Goal: Task Accomplishment & Management: Manage account settings

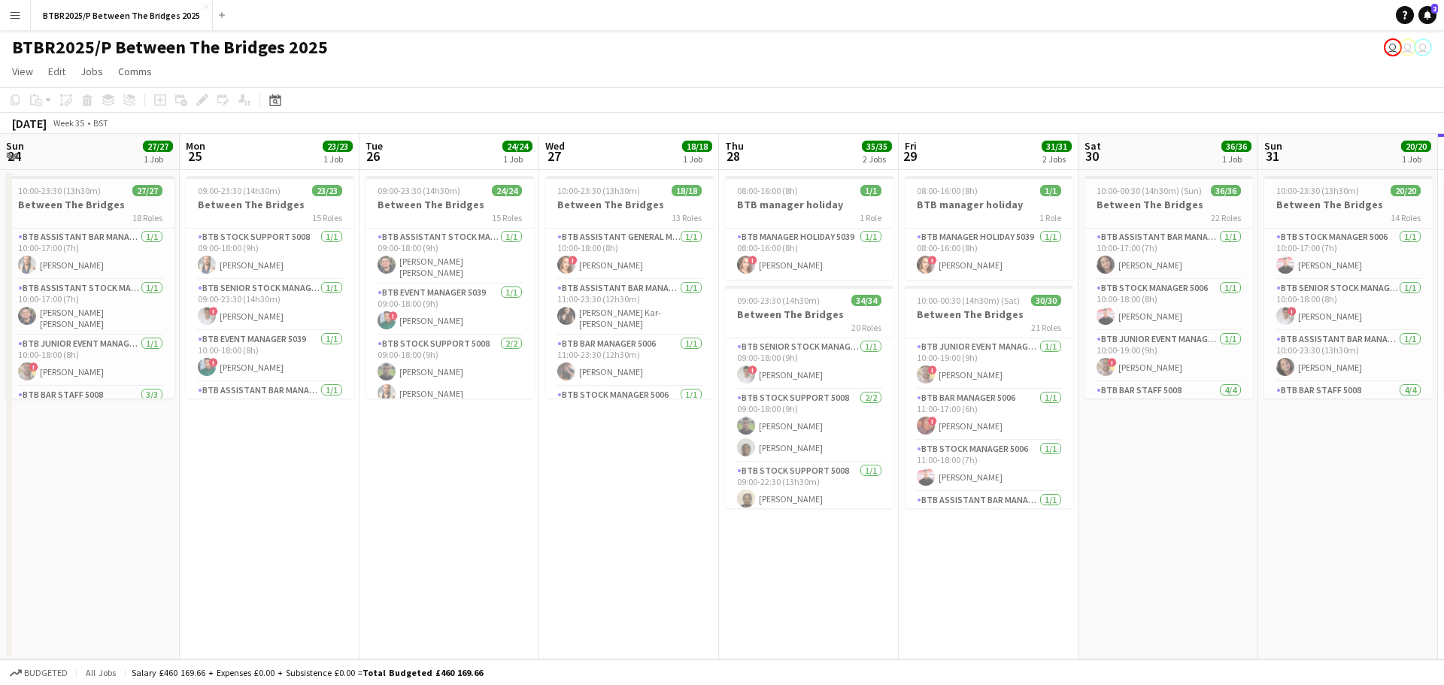
scroll to position [451, 0]
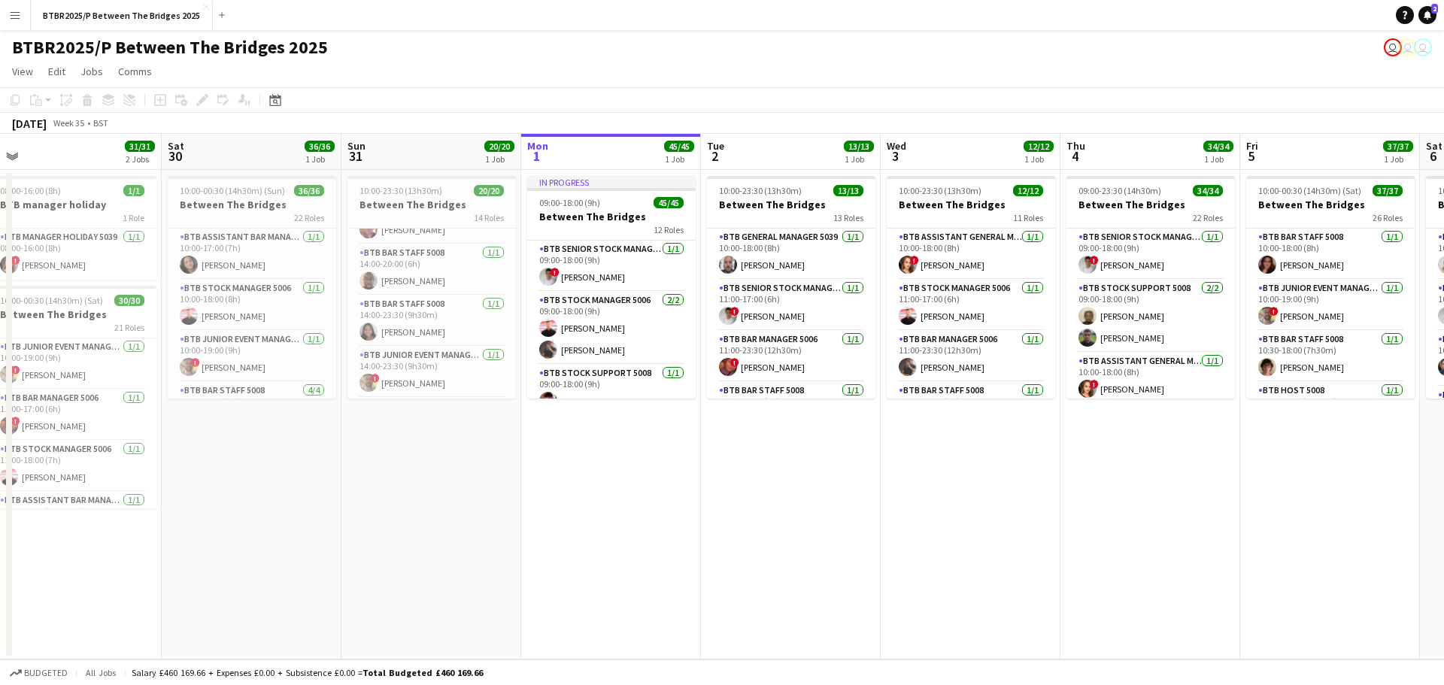
drag, startPoint x: 1040, startPoint y: 573, endPoint x: 554, endPoint y: 538, distance: 486.5
click at [555, 539] on app-calendar-viewport "Tue 26 24/24 1 Job Wed 27 18/18 1 Job Thu 28 35/35 2 Jobs Fri 29 31/31 2 Jobs S…" at bounding box center [722, 397] width 1444 height 526
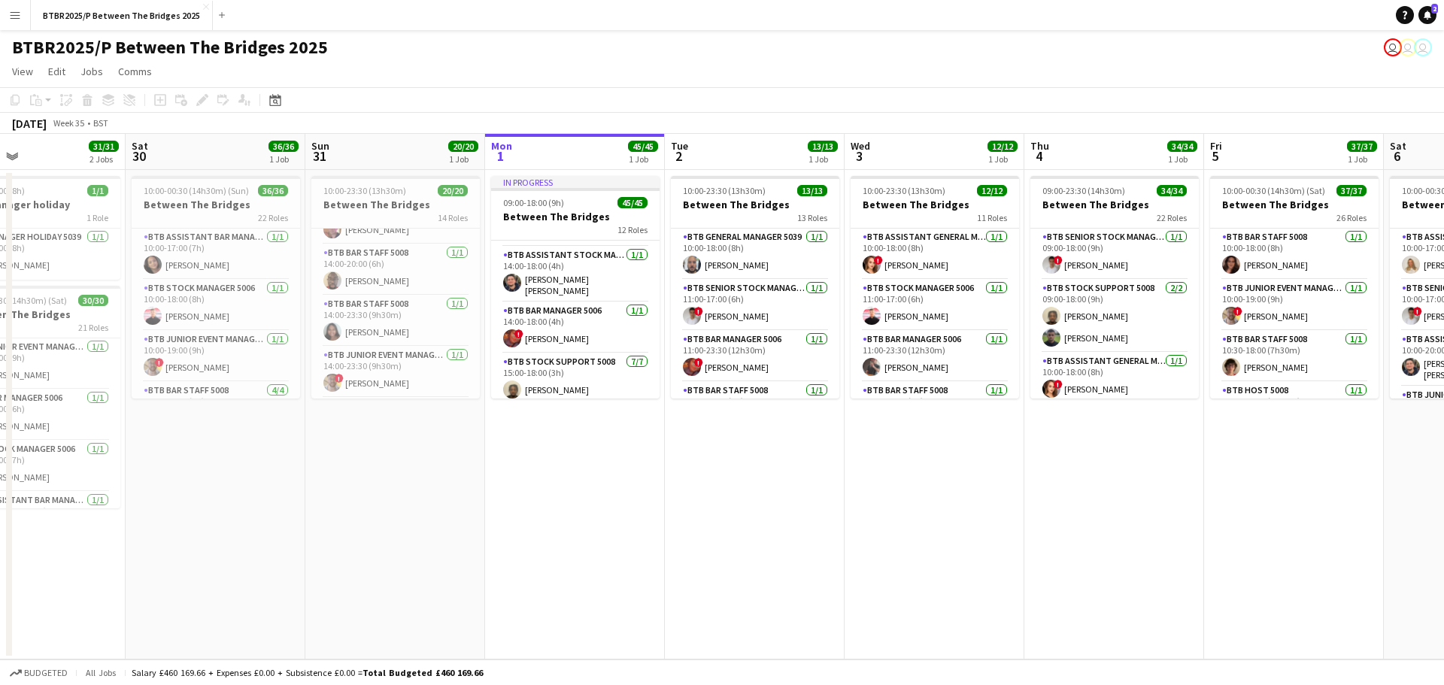
scroll to position [376, 0]
click at [568, 306] on app-card-role "BTB Assistant Bar Manager 5006 [DATE] 14:00-18:00 (4h) [PERSON_NAME] [PERSON_NA…" at bounding box center [575, 282] width 169 height 77
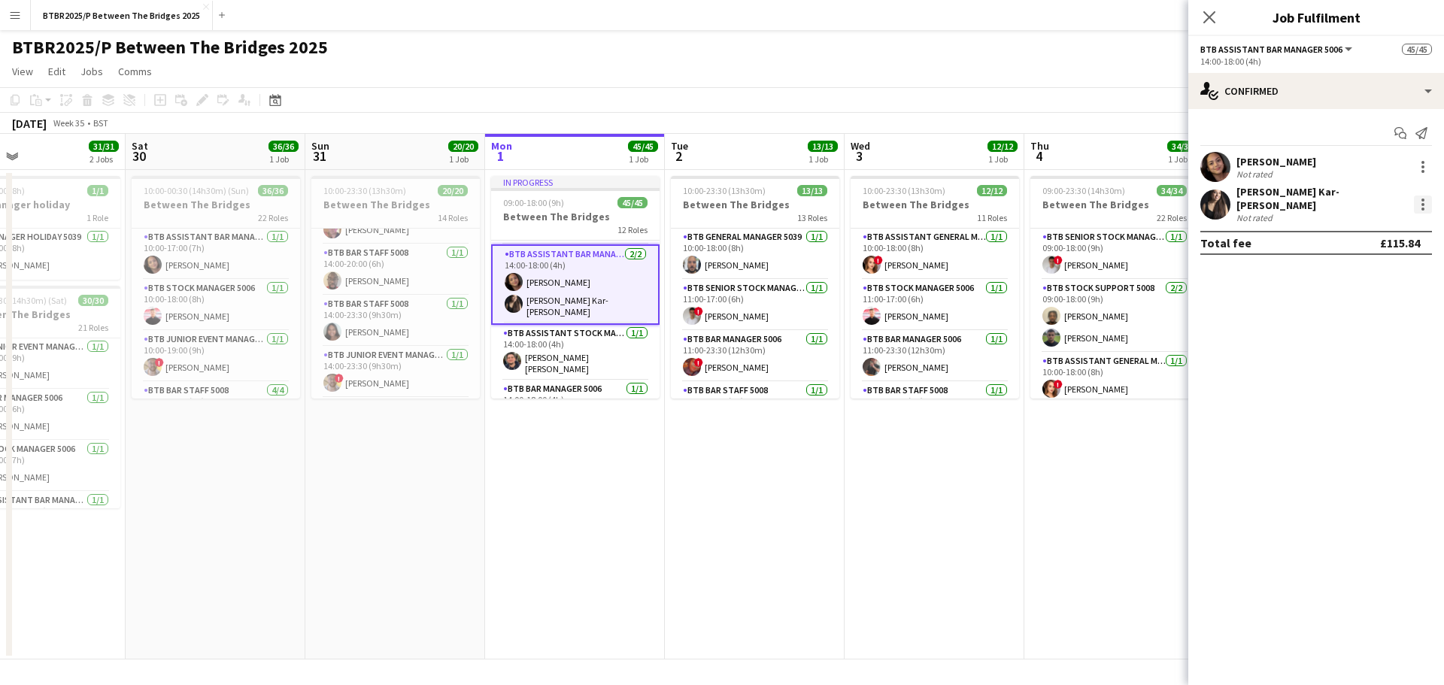
click at [1420, 196] on div at bounding box center [1423, 205] width 18 height 18
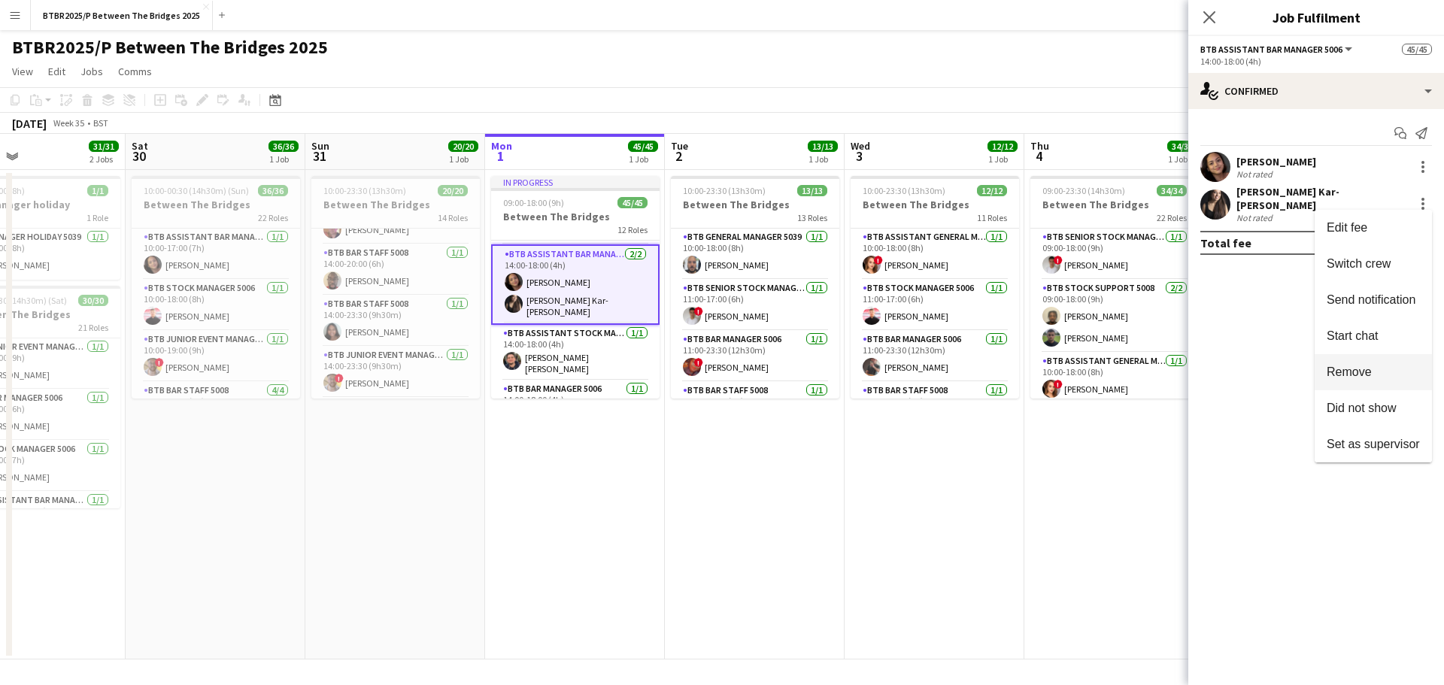
click at [1345, 367] on span "Remove" at bounding box center [1349, 372] width 45 height 13
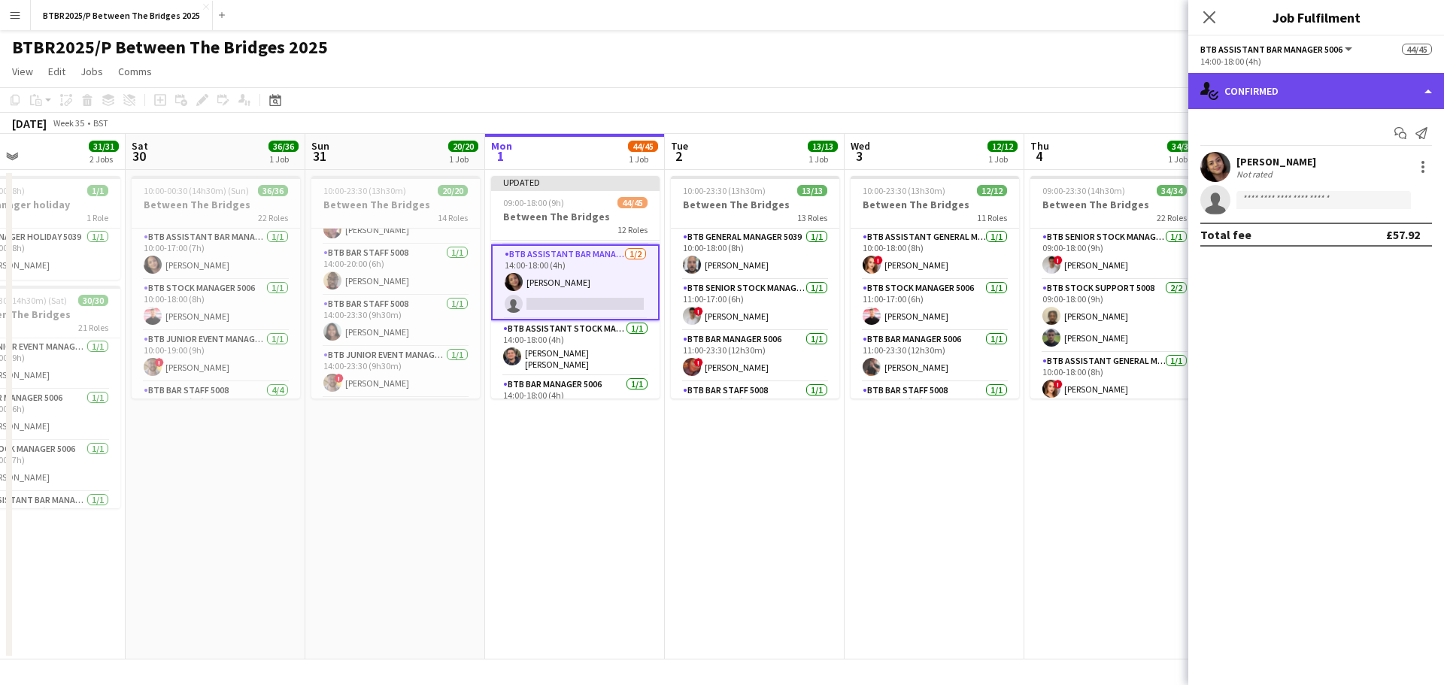
click at [1316, 99] on div "single-neutral-actions-check-2 Confirmed" at bounding box center [1317, 91] width 256 height 36
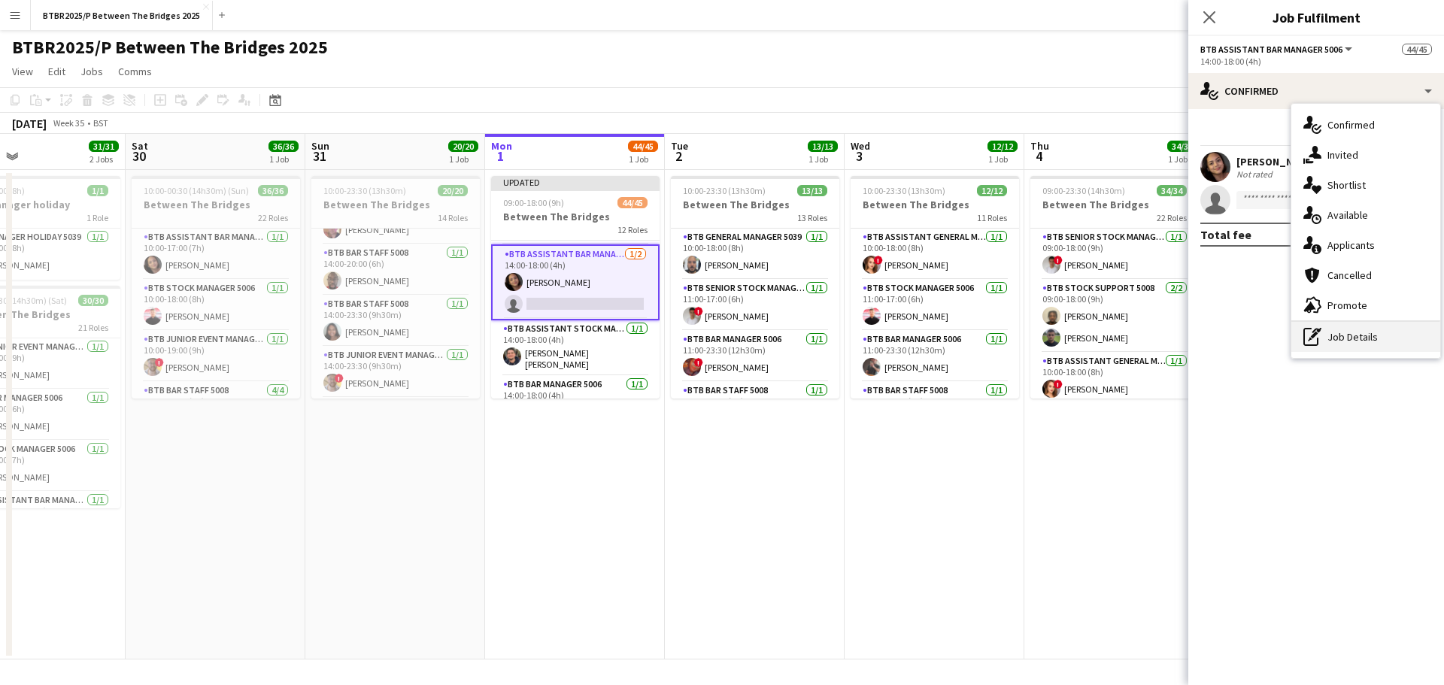
click at [1330, 335] on div "pen-write Job Details" at bounding box center [1366, 337] width 149 height 30
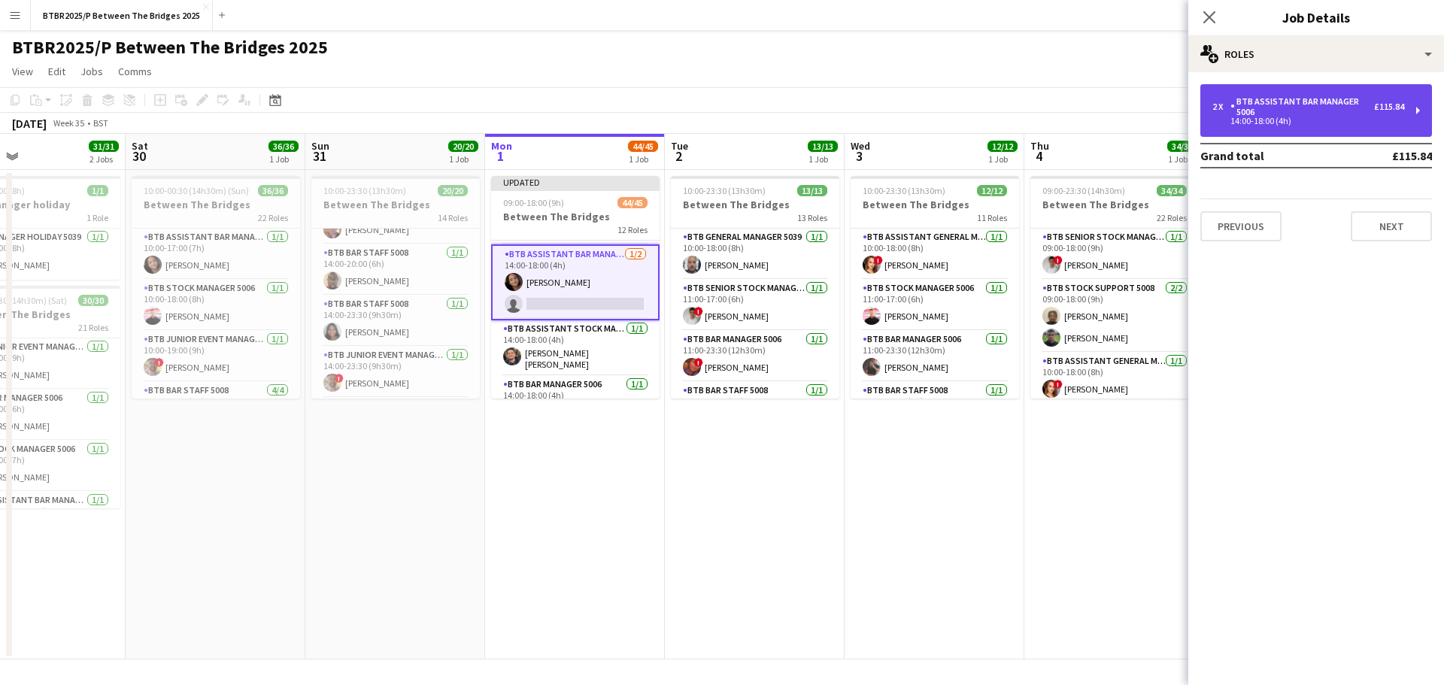
click at [1277, 91] on div "2 x BTB Assistant Bar Manager 5006 £115.84 14:00-18:00 (4h)" at bounding box center [1317, 110] width 232 height 53
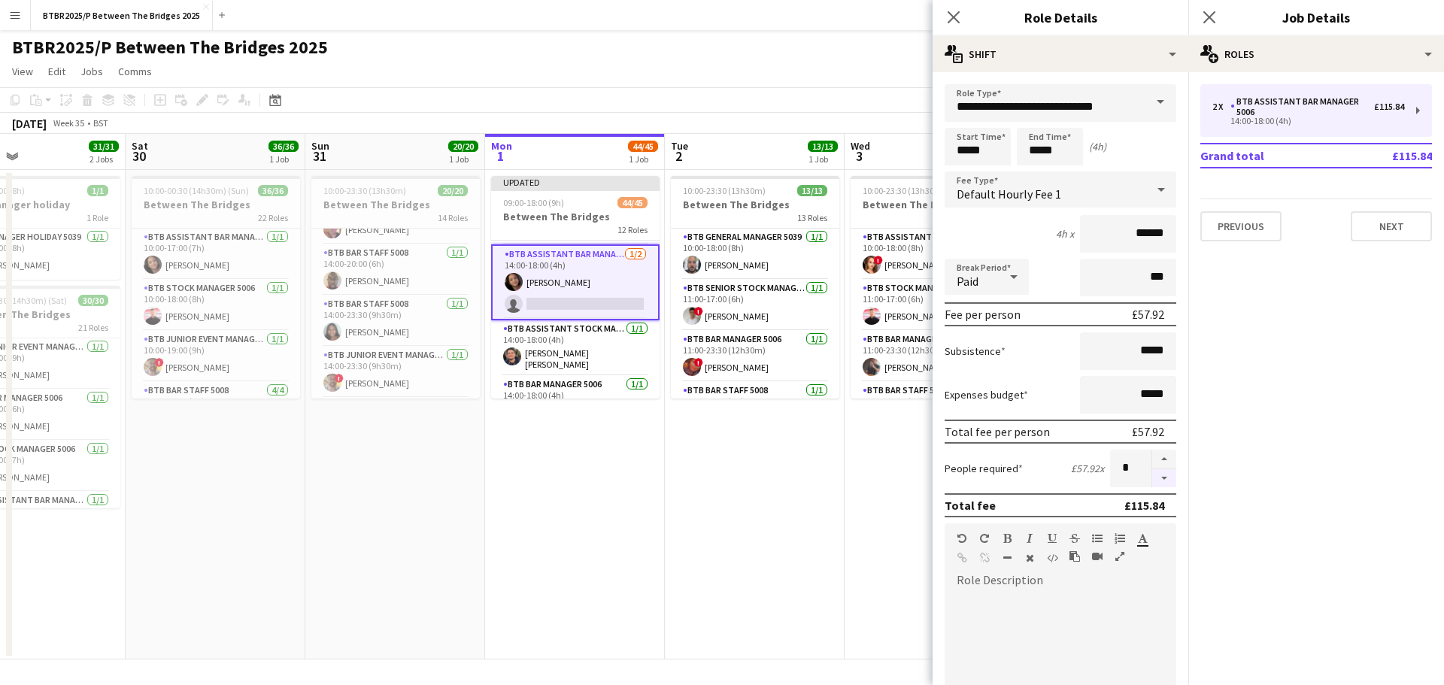
click at [1158, 481] on button "button" at bounding box center [1164, 478] width 24 height 19
type input "*"
click at [818, 61] on app-page-menu "View Day view expanded Day view collapsed Month view Date picker Jump to [DATE]…" at bounding box center [722, 73] width 1444 height 29
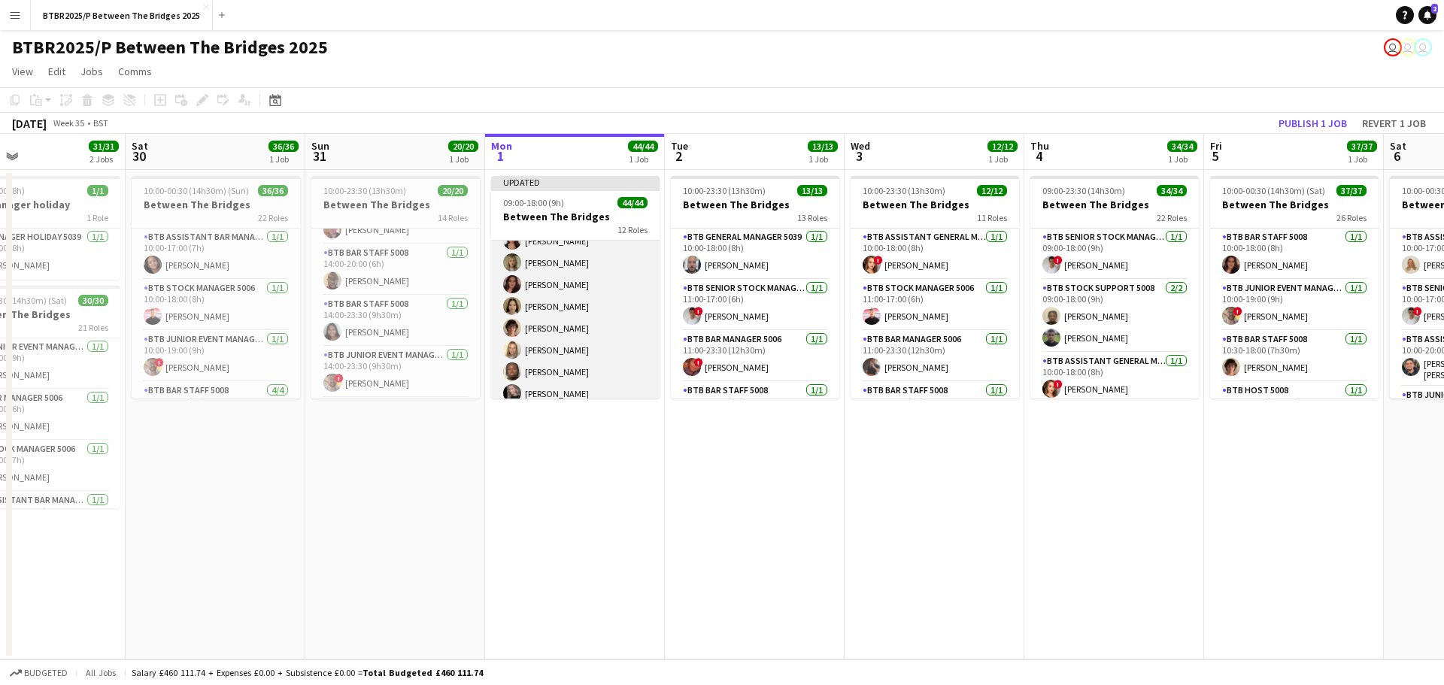
scroll to position [1154, 0]
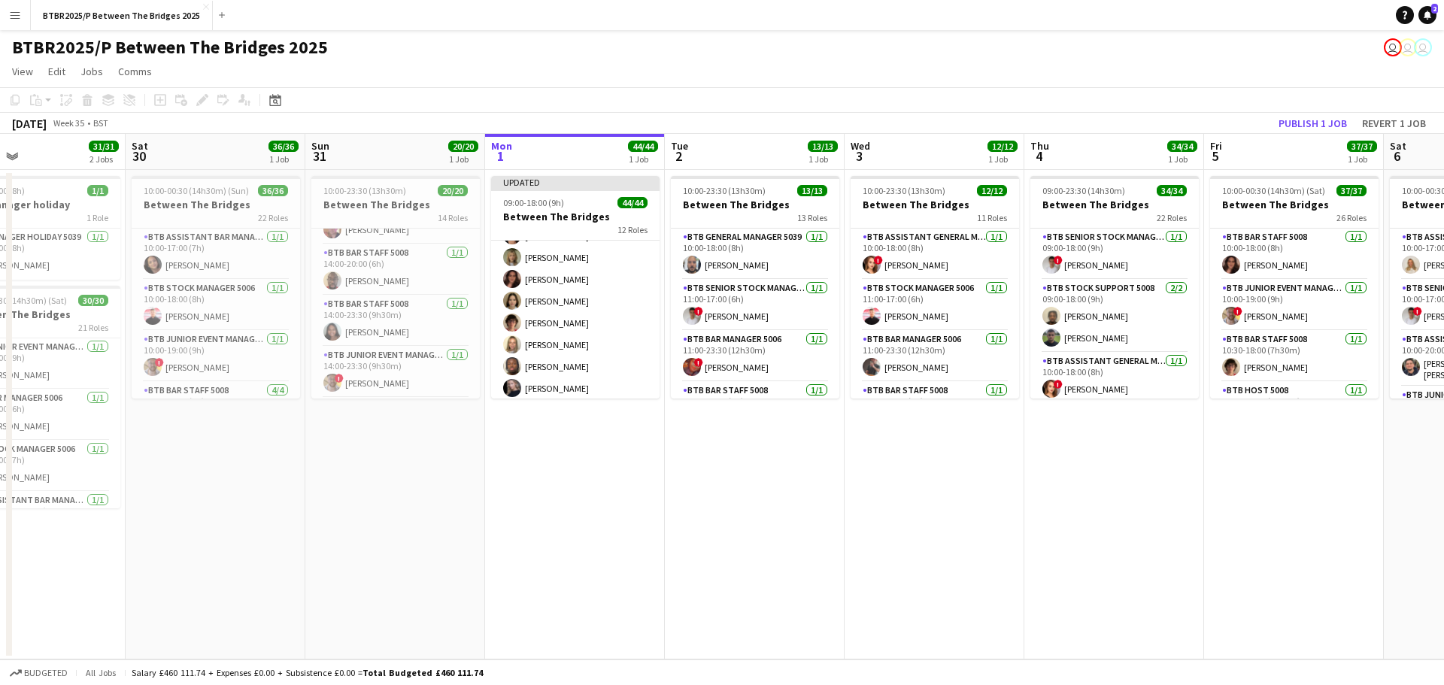
click at [744, 48] on div "BTBR2025/P Between The Bridges 2025 user user user" at bounding box center [722, 44] width 1444 height 29
click at [1322, 123] on button "Publish 1 job" at bounding box center [1313, 124] width 80 height 20
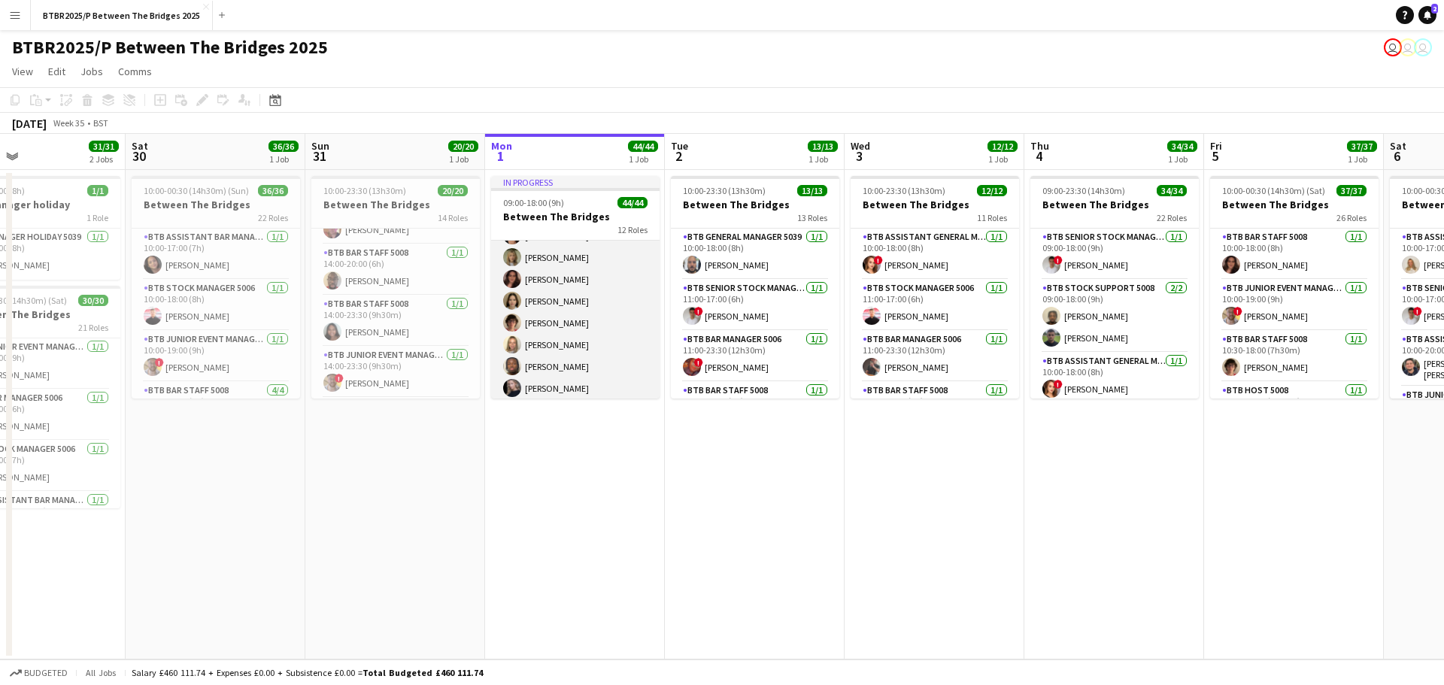
click at [572, 316] on app-card-role "BTB Bar Staff 5008 26/26 16:00-18:00 (2h) [PERSON_NAME] [PERSON_NAME] [PERSON_N…" at bounding box center [575, 105] width 169 height 597
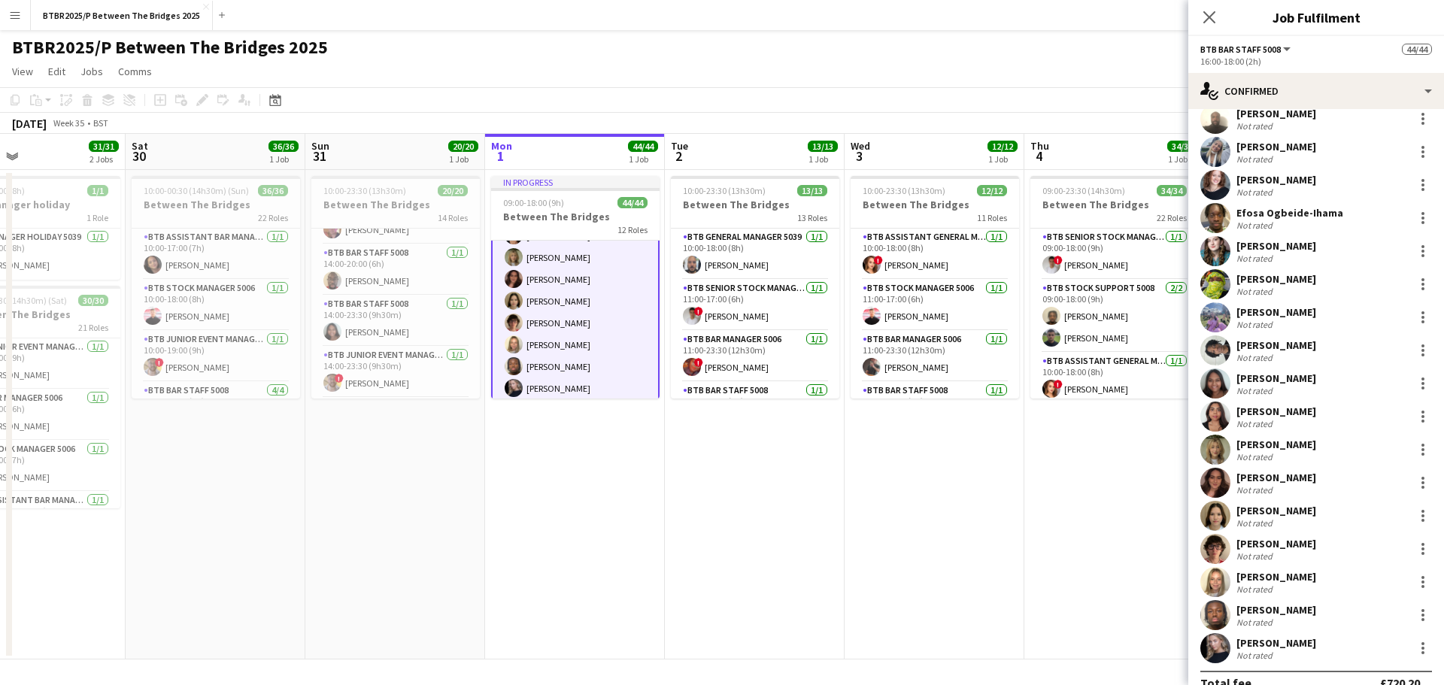
scroll to position [368, 0]
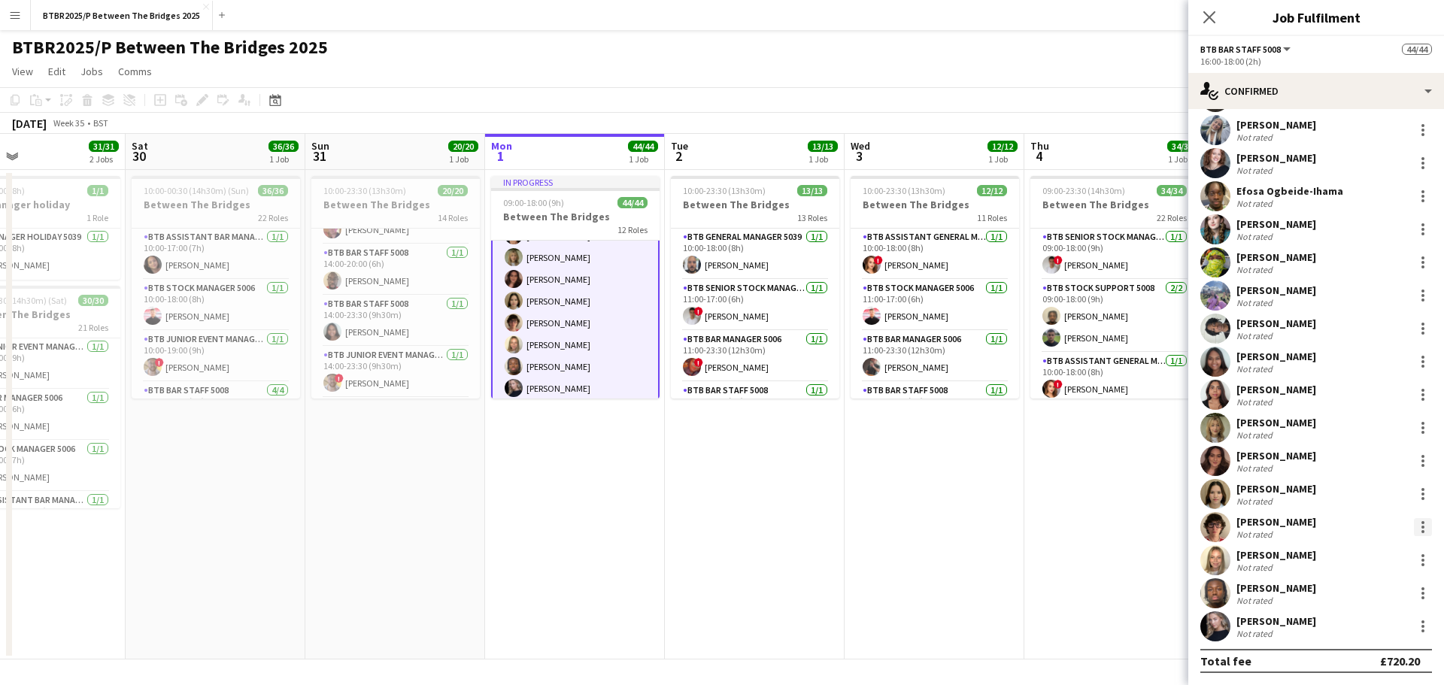
click at [1414, 531] on div at bounding box center [1423, 527] width 18 height 18
click at [1364, 463] on span "Remove" at bounding box center [1362, 464] width 93 height 14
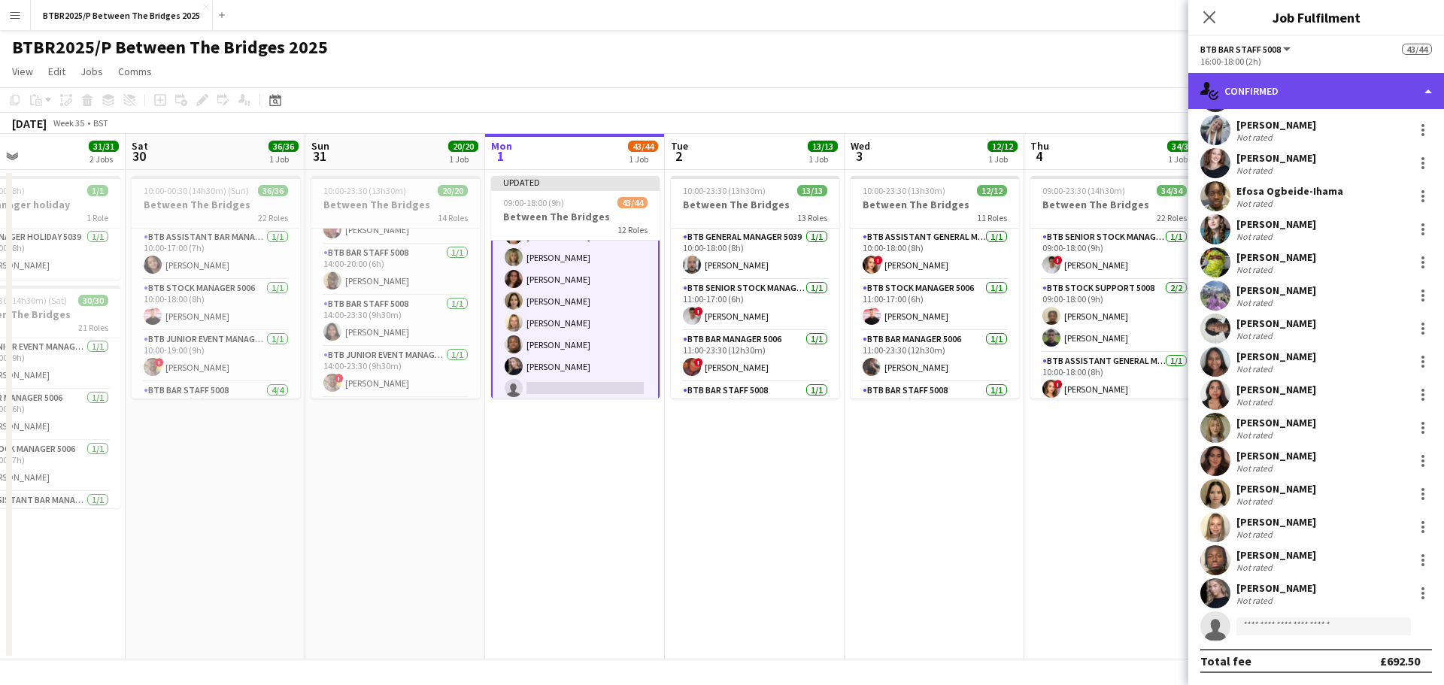
click at [1247, 87] on div "single-neutral-actions-check-2 Confirmed" at bounding box center [1317, 91] width 256 height 36
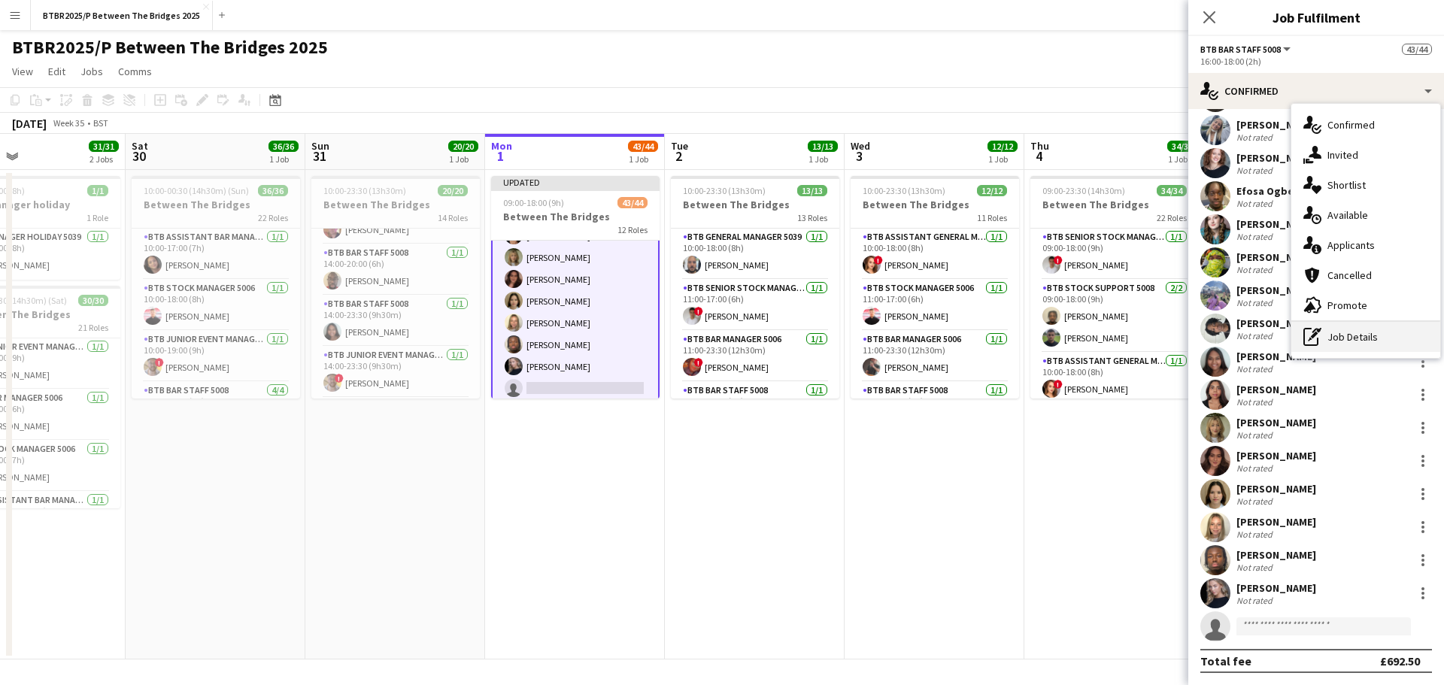
click at [1328, 331] on div "pen-write Job Details" at bounding box center [1366, 337] width 149 height 30
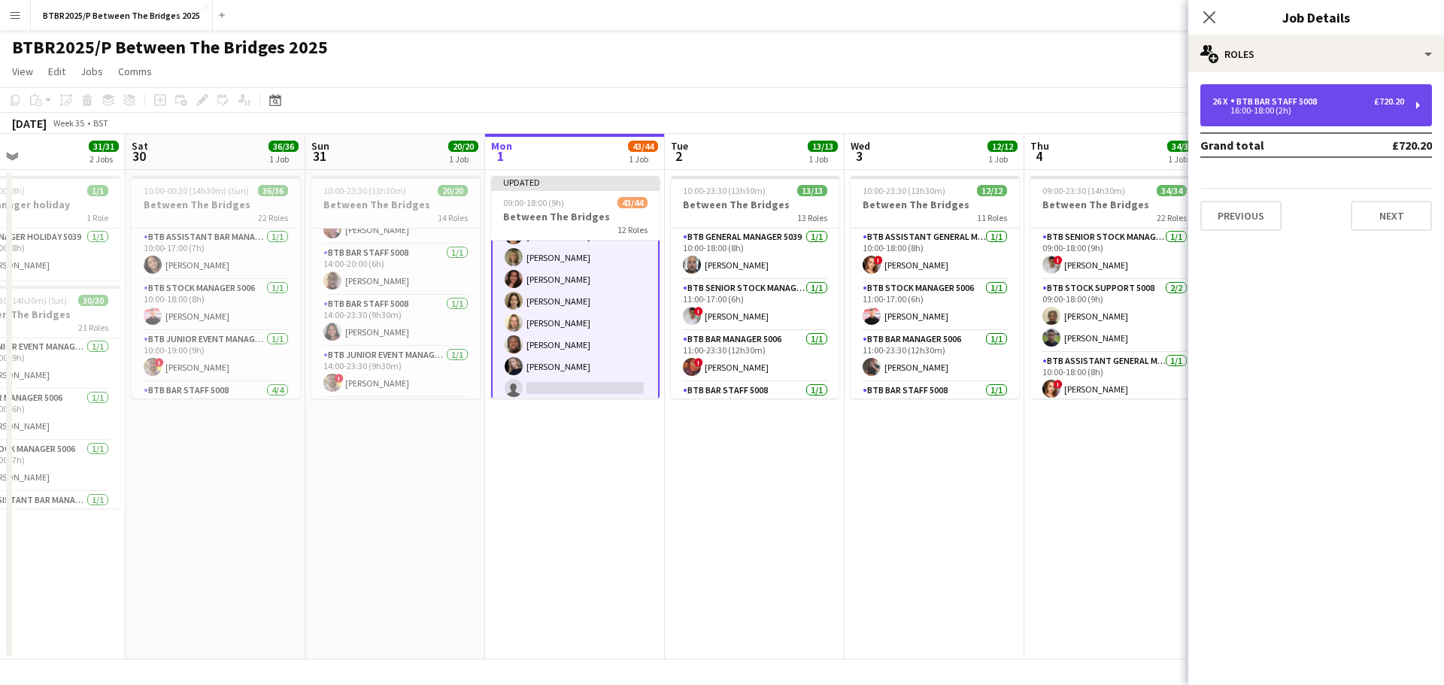
click at [1334, 107] on div "16:00-18:00 (2h)" at bounding box center [1309, 111] width 192 height 8
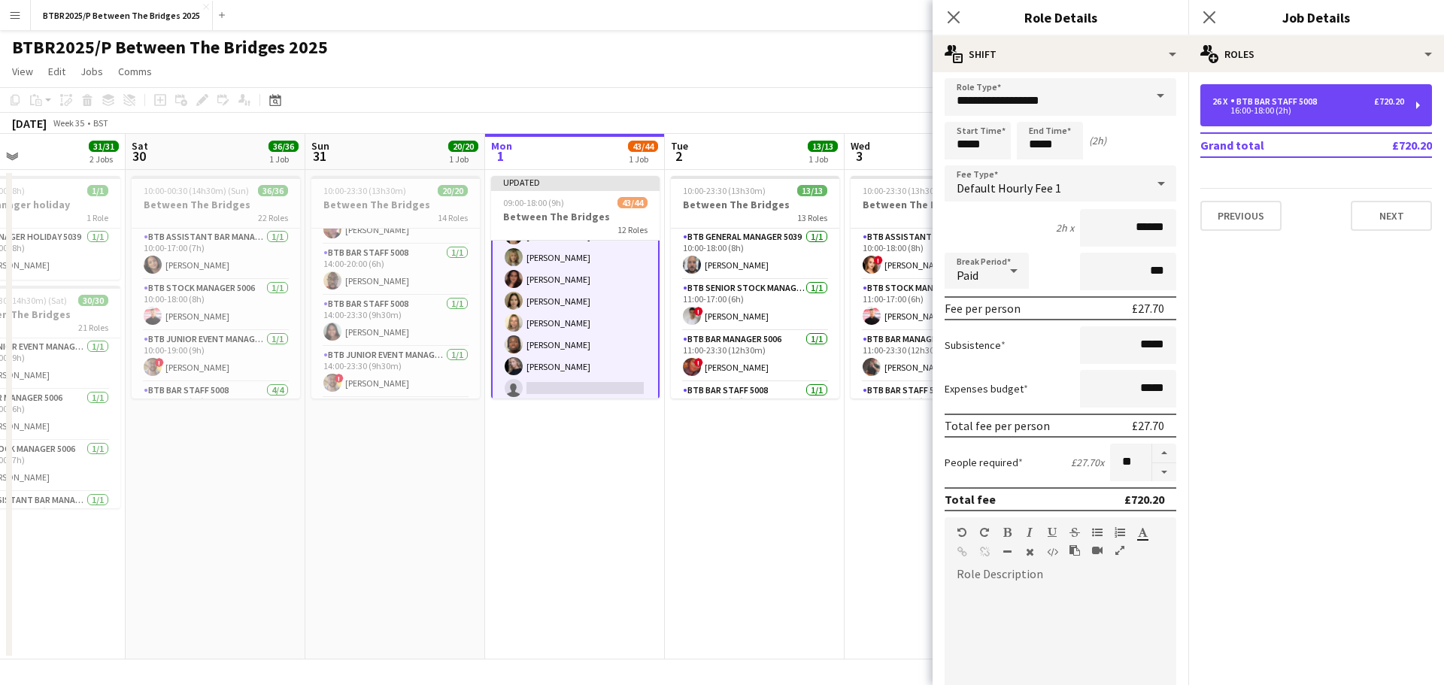
scroll to position [0, 0]
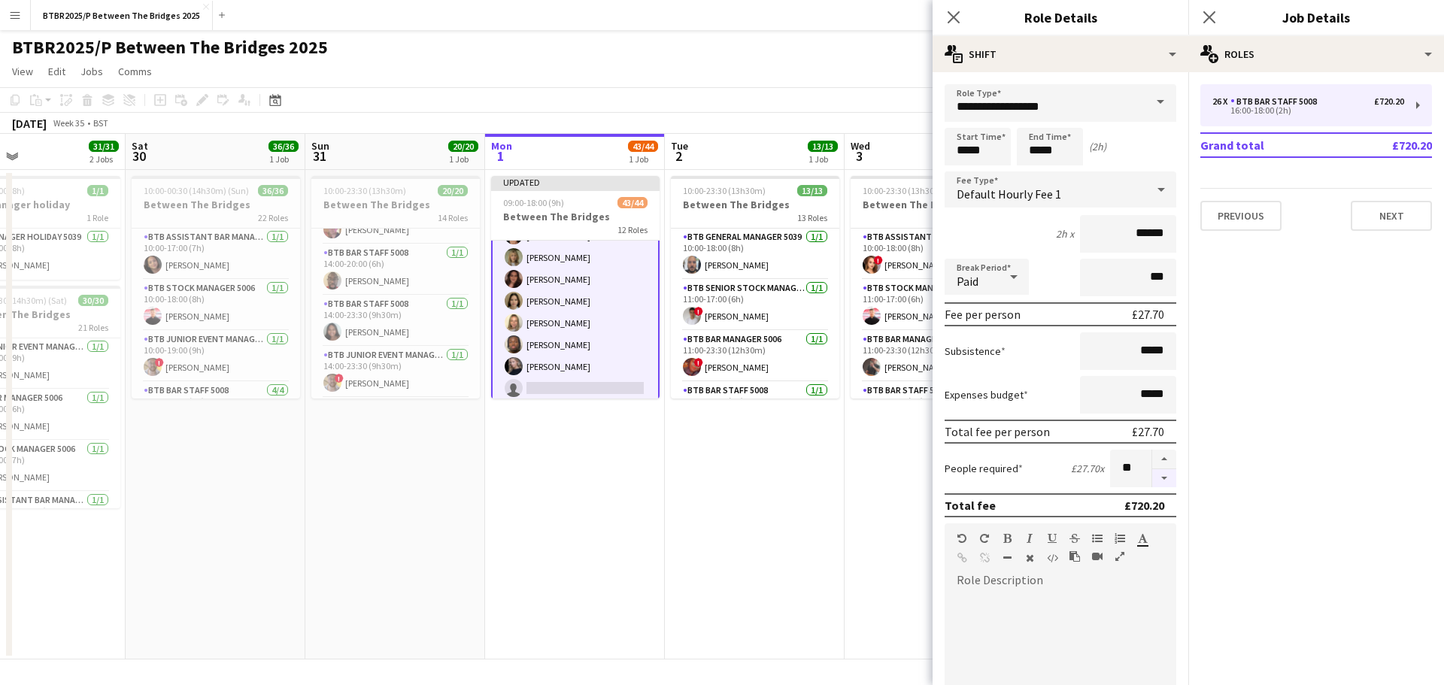
click at [1160, 477] on button "button" at bounding box center [1164, 478] width 24 height 19
type input "**"
click at [838, 63] on app-page-menu "View Day view expanded Day view collapsed Month view Date picker Jump to [DATE]…" at bounding box center [722, 73] width 1444 height 29
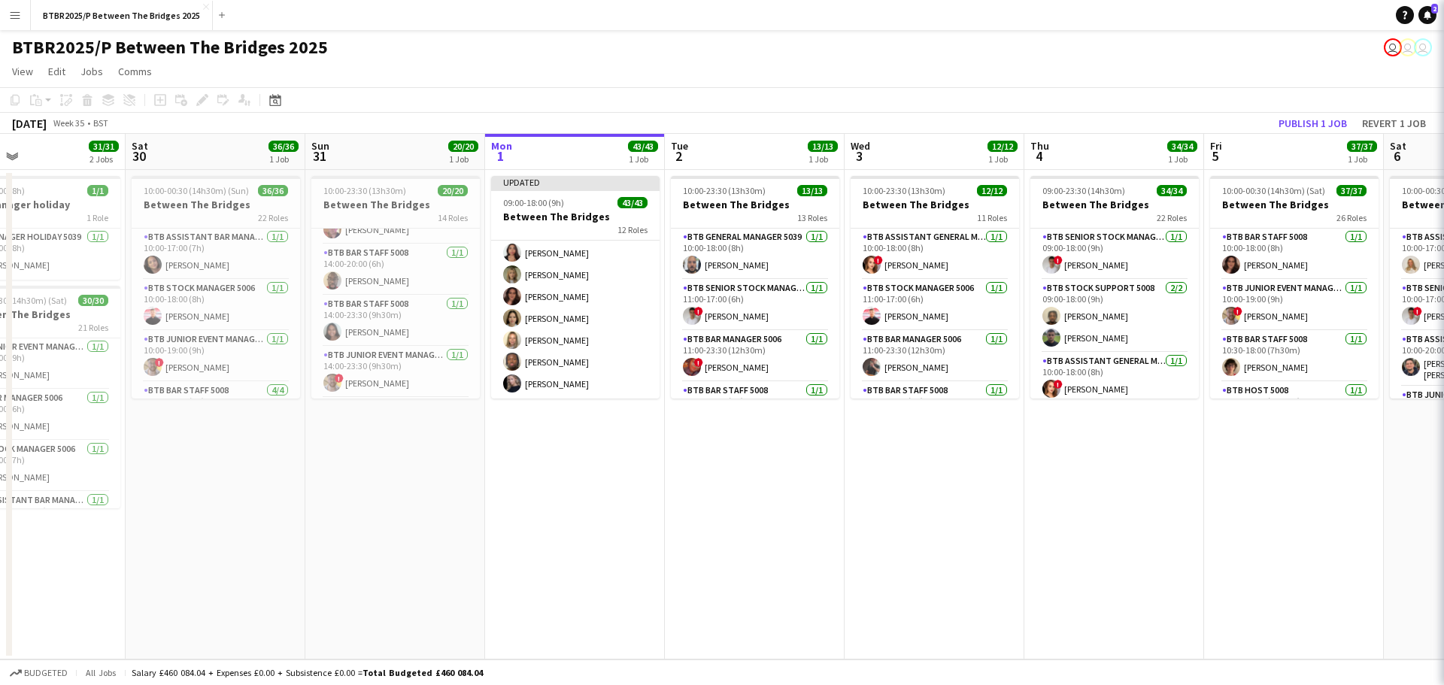
scroll to position [1132, 0]
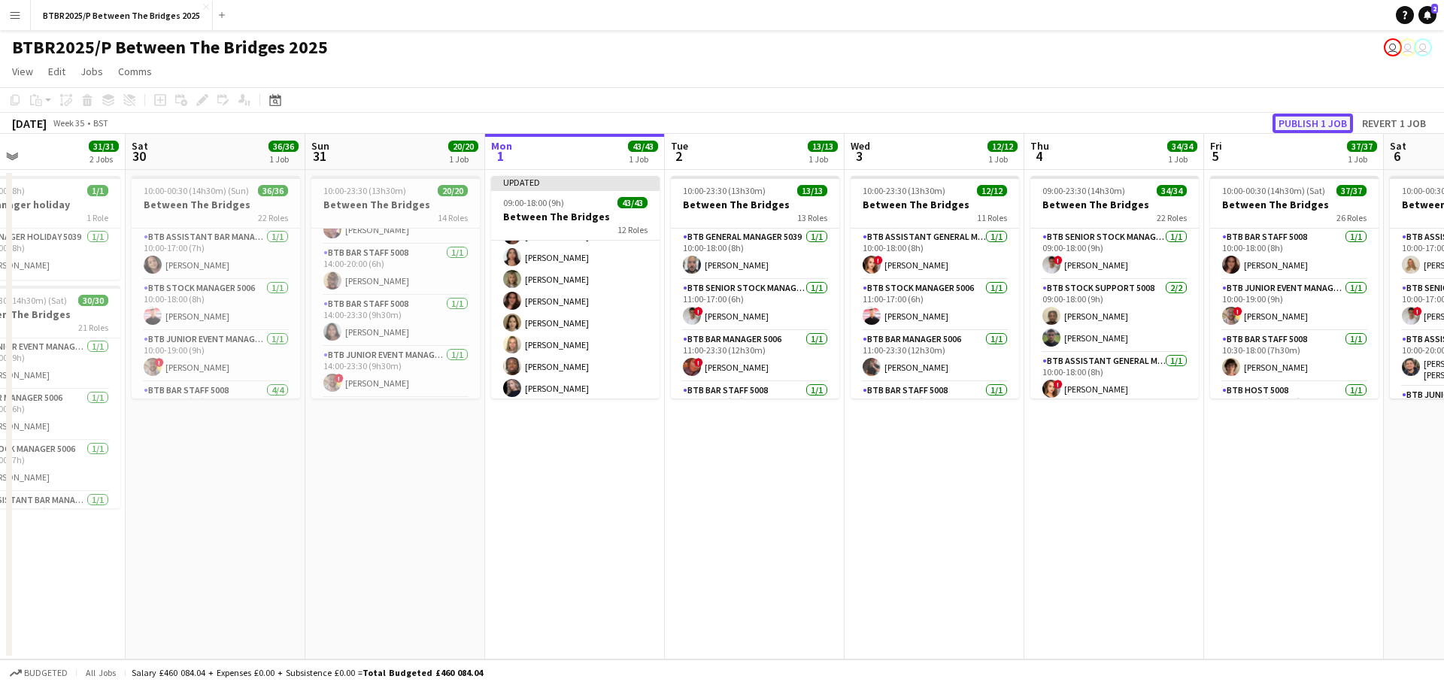
click at [1303, 118] on button "Publish 1 job" at bounding box center [1313, 124] width 80 height 20
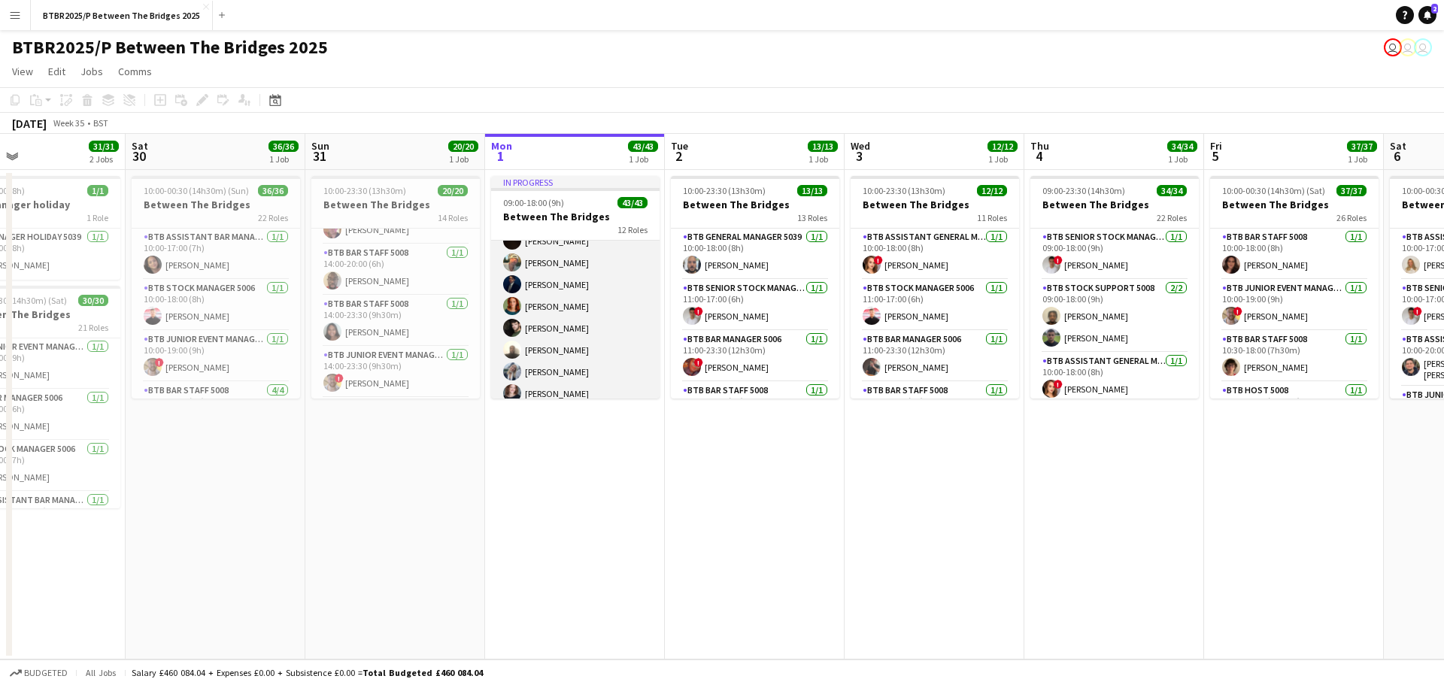
scroll to position [831, 0]
